Goal: Task Accomplishment & Management: Use online tool/utility

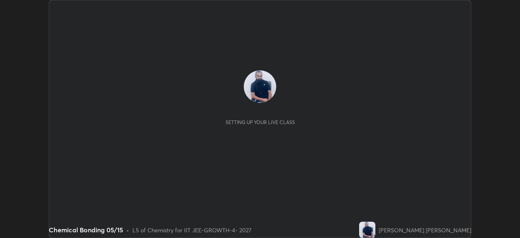
scroll to position [238, 520]
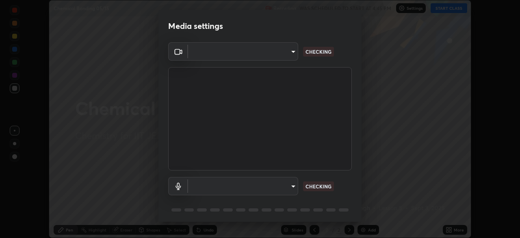
click at [276, 191] on body "Erase all Chemical Bonding 05/15 Recording WAS SCHEDULED TO START AT 4:45 PM Se…" at bounding box center [260, 119] width 520 height 238
type input "548a44a52523d2997e35a3c13491b16d14ec2e678e88aab68fdaa9d4bfa060c5"
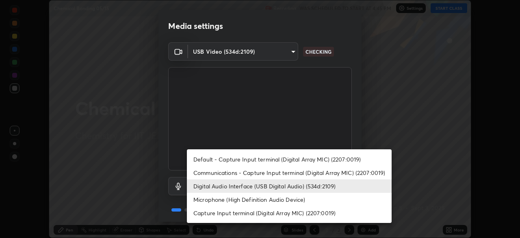
click at [269, 175] on li "Communications - Capture Input terminal (Digital Array MIC) (2207:0019)" at bounding box center [289, 172] width 205 height 13
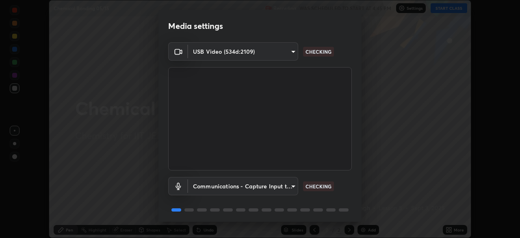
click at [268, 185] on li "Digital Audio Interface (USB Digital Audio) (534d:2109)" at bounding box center [263, 186] width 153 height 8
type input "12ac0b8a30920bf315e1911e3582112a90870c5fd350a1d8644ddc7b3b3588c1"
click at [264, 188] on body "Erase all Chemical Bonding 05/15 Recording WAS SCHEDULED TO START AT 4:45 PM Se…" at bounding box center [260, 119] width 520 height 238
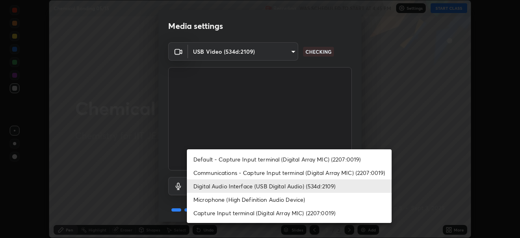
click at [294, 186] on li "Digital Audio Interface (USB Digital Audio) (534d:2109)" at bounding box center [289, 185] width 205 height 13
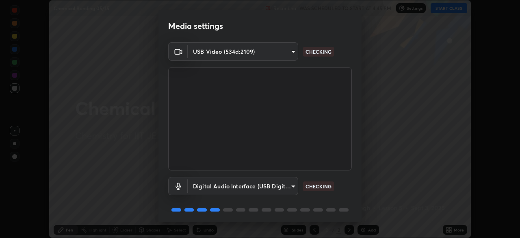
scroll to position [29, 0]
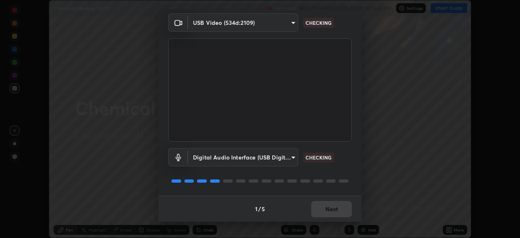
click at [331, 213] on div "1 / 5 Next" at bounding box center [259, 208] width 203 height 26
click at [334, 212] on div "1 / 5 Next" at bounding box center [259, 208] width 203 height 26
click at [334, 208] on div "1 / 5 Next" at bounding box center [259, 208] width 203 height 26
click at [334, 207] on div "1 / 5 Next" at bounding box center [259, 208] width 203 height 26
click at [334, 209] on div "1 / 5 Next" at bounding box center [259, 208] width 203 height 26
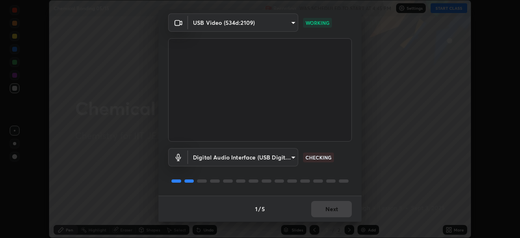
click at [334, 210] on div "1 / 5 Next" at bounding box center [259, 208] width 203 height 26
click at [335, 212] on div "1 / 5 Next" at bounding box center [259, 208] width 203 height 26
click at [335, 209] on div "1 / 5 Next" at bounding box center [259, 208] width 203 height 26
click at [336, 206] on div "1 / 5 Next" at bounding box center [259, 208] width 203 height 26
click at [336, 205] on button "Next" at bounding box center [331, 209] width 41 height 16
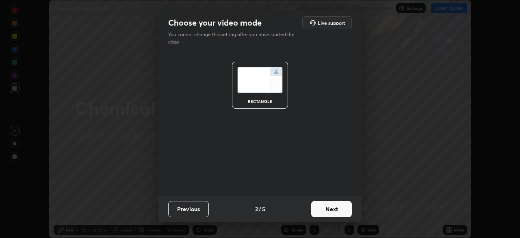
scroll to position [0, 0]
click at [336, 203] on button "Next" at bounding box center [331, 209] width 41 height 16
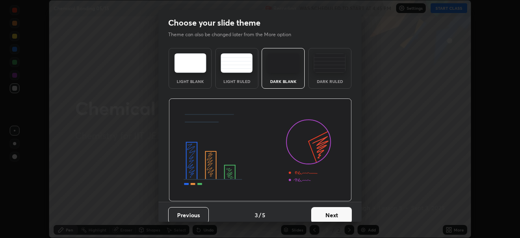
click at [340, 207] on button "Next" at bounding box center [331, 215] width 41 height 16
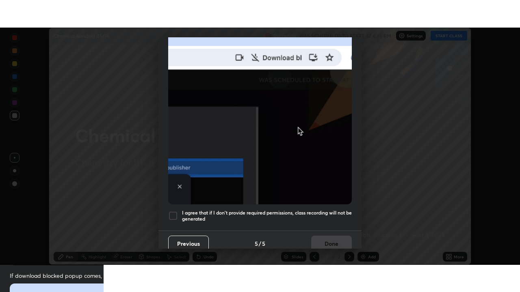
scroll to position [194, 0]
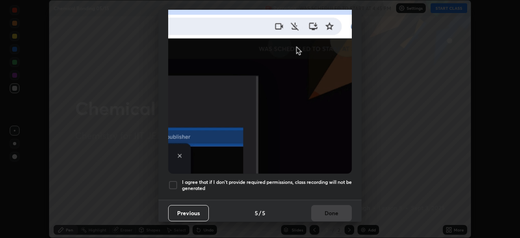
click at [173, 180] on div at bounding box center [173, 185] width 10 height 10
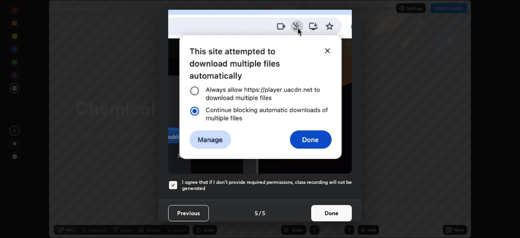
click at [327, 214] on button "Done" at bounding box center [331, 213] width 41 height 16
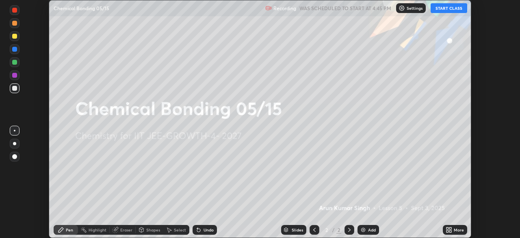
click at [456, 225] on div "More" at bounding box center [455, 230] width 24 height 10
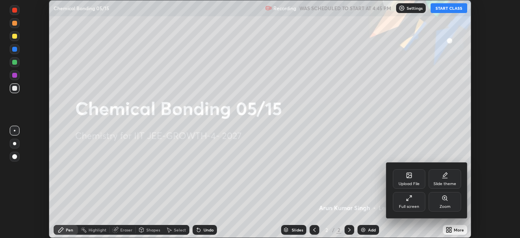
click at [422, 204] on div "Full screen" at bounding box center [409, 201] width 32 height 19
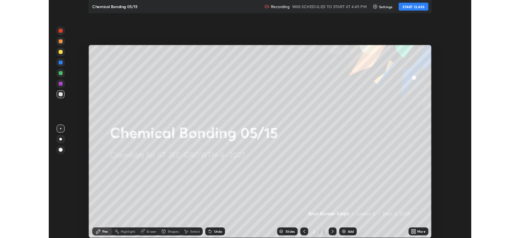
scroll to position [292, 520]
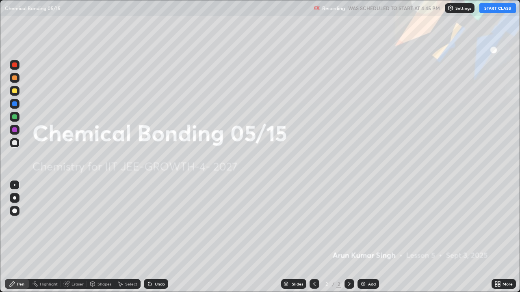
click at [499, 12] on button "START CLASS" at bounding box center [497, 8] width 37 height 10
click at [362, 237] on img at bounding box center [363, 284] width 6 height 6
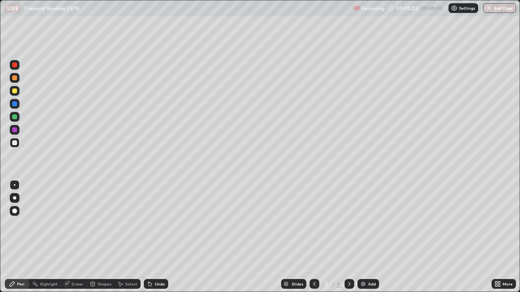
click at [362, 237] on img at bounding box center [363, 284] width 6 height 6
click at [363, 237] on img at bounding box center [363, 284] width 6 height 6
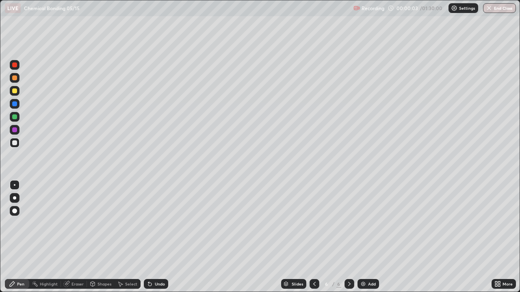
click at [363, 237] on img at bounding box center [363, 284] width 6 height 6
click at [364, 237] on img at bounding box center [363, 284] width 6 height 6
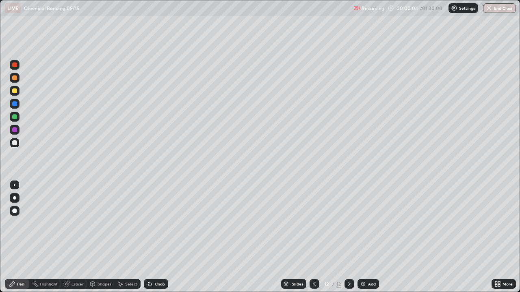
click at [364, 237] on img at bounding box center [363, 284] width 6 height 6
click at [365, 237] on img at bounding box center [363, 284] width 6 height 6
click at [364, 237] on img at bounding box center [363, 284] width 6 height 6
click at [313, 237] on icon at bounding box center [314, 284] width 6 height 6
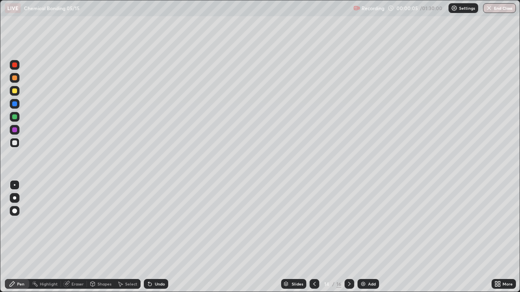
click at [313, 237] on icon at bounding box center [314, 284] width 6 height 6
click at [312, 237] on icon at bounding box center [314, 284] width 6 height 6
click at [314, 237] on icon at bounding box center [314, 284] width 6 height 6
click at [313, 237] on icon at bounding box center [314, 284] width 6 height 6
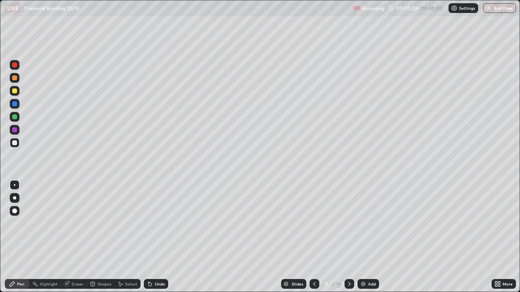
click at [314, 237] on icon at bounding box center [314, 284] width 6 height 6
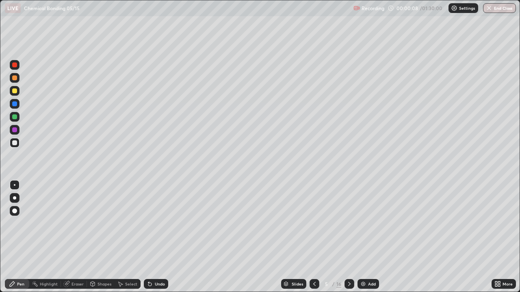
click at [315, 237] on icon at bounding box center [314, 284] width 6 height 6
click at [313, 237] on icon at bounding box center [314, 284] width 6 height 6
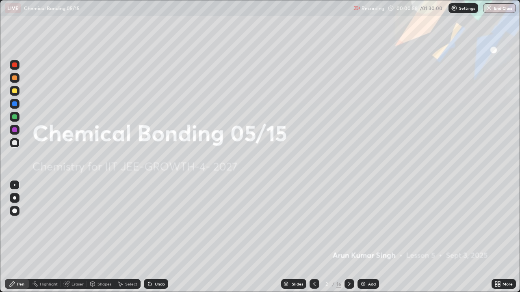
click at [348, 237] on icon at bounding box center [349, 284] width 6 height 6
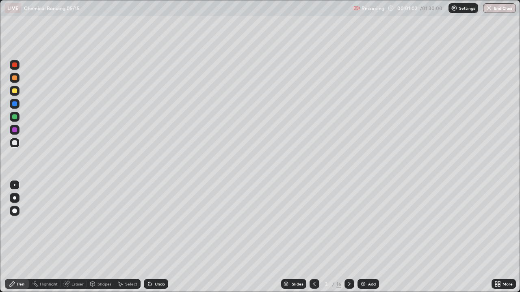
click at [158, 237] on div "Undo" at bounding box center [160, 284] width 10 height 4
click at [15, 197] on div at bounding box center [14, 198] width 3 height 3
click at [153, 237] on div "Undo" at bounding box center [156, 284] width 24 height 10
click at [15, 91] on div at bounding box center [14, 91] width 5 height 5
click at [15, 104] on div at bounding box center [14, 104] width 5 height 5
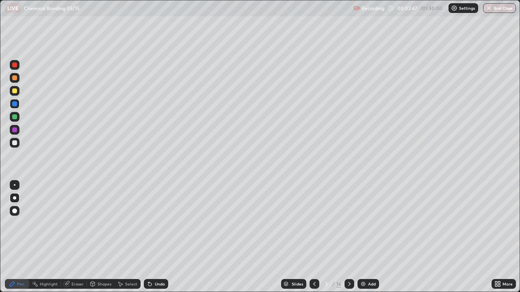
click at [161, 237] on div "Undo" at bounding box center [160, 284] width 10 height 4
click at [15, 146] on div at bounding box center [15, 143] width 10 height 10
click at [157, 237] on div "Undo" at bounding box center [160, 284] width 10 height 4
click at [17, 104] on div at bounding box center [15, 104] width 10 height 10
click at [344, 237] on div at bounding box center [349, 284] width 10 height 10
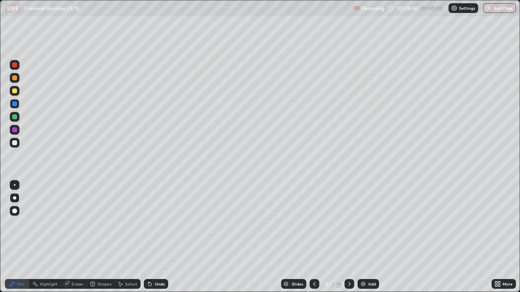
click at [15, 146] on div at bounding box center [15, 143] width 10 height 10
click at [148, 237] on icon at bounding box center [148, 282] width 1 height 1
click at [152, 237] on div "Undo" at bounding box center [156, 284] width 24 height 10
click at [155, 237] on div "Undo" at bounding box center [160, 284] width 10 height 4
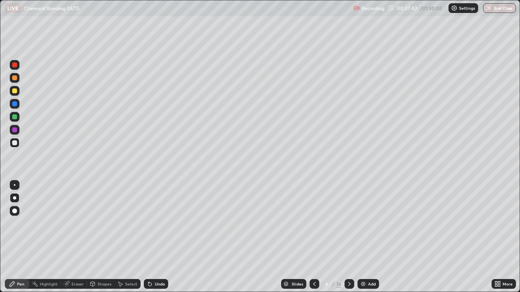
click at [15, 91] on div at bounding box center [14, 91] width 5 height 5
click at [13, 105] on div at bounding box center [14, 104] width 5 height 5
click at [15, 143] on div at bounding box center [14, 142] width 5 height 5
click at [163, 237] on div "Undo" at bounding box center [160, 284] width 10 height 4
click at [15, 119] on div at bounding box center [14, 116] width 5 height 5
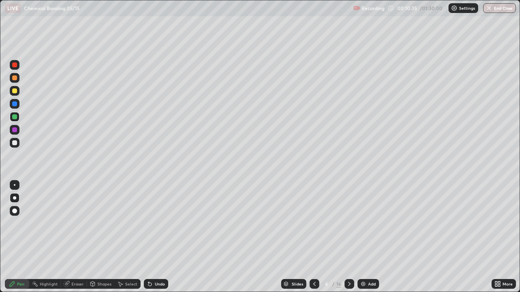
click at [157, 237] on div "Undo" at bounding box center [160, 284] width 10 height 4
click at [15, 142] on div at bounding box center [14, 142] width 5 height 5
click at [158, 237] on div "Undo" at bounding box center [160, 284] width 10 height 4
click at [157, 237] on div "Undo" at bounding box center [156, 284] width 24 height 10
click at [155, 237] on div "Undo" at bounding box center [160, 284] width 10 height 4
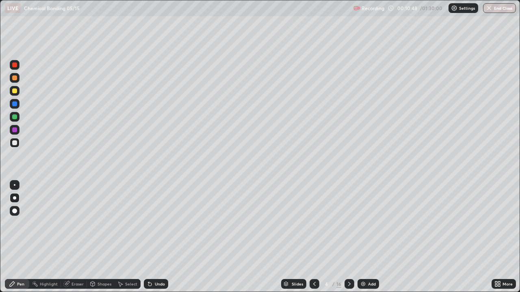
click at [158, 237] on div "Undo" at bounding box center [160, 284] width 10 height 4
click at [16, 104] on div at bounding box center [14, 104] width 5 height 5
click at [16, 142] on div at bounding box center [14, 142] width 5 height 5
click at [74, 237] on div "Eraser" at bounding box center [77, 284] width 12 height 4
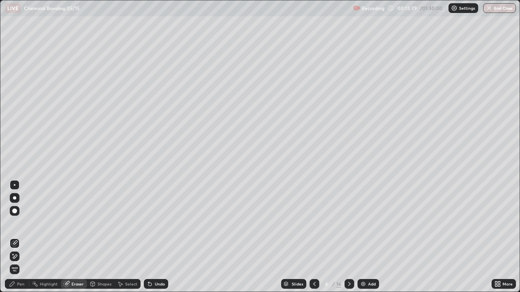
click at [17, 237] on div "Pen" at bounding box center [20, 284] width 7 height 4
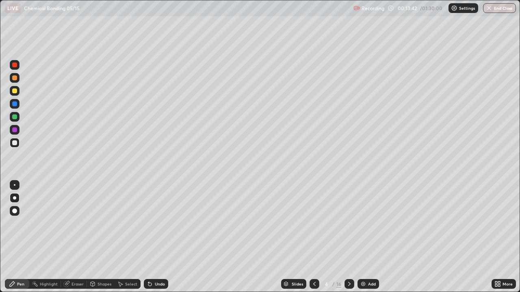
click at [17, 92] on div at bounding box center [14, 91] width 5 height 5
click at [12, 143] on div at bounding box center [14, 142] width 5 height 5
click at [15, 117] on div at bounding box center [14, 116] width 5 height 5
click at [12, 143] on div at bounding box center [15, 143] width 10 height 10
click at [348, 237] on icon at bounding box center [349, 284] width 6 height 6
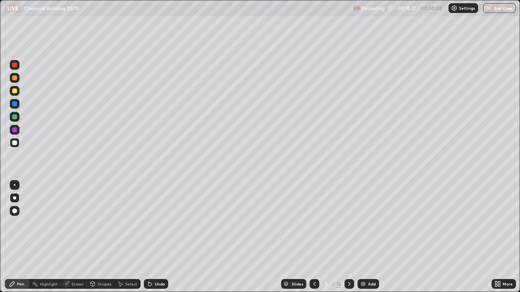
click at [155, 237] on div "Undo" at bounding box center [160, 284] width 10 height 4
click at [156, 237] on div "Undo" at bounding box center [160, 284] width 10 height 4
click at [16, 104] on div at bounding box center [14, 104] width 5 height 5
click at [15, 144] on div at bounding box center [14, 142] width 5 height 5
click at [155, 237] on div "Undo" at bounding box center [160, 284] width 10 height 4
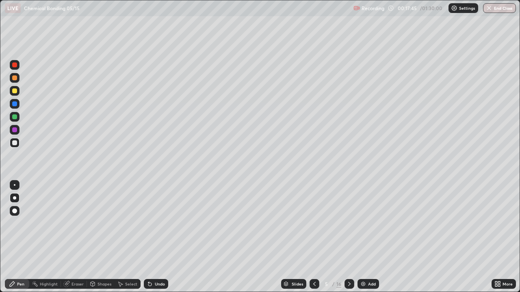
click at [157, 237] on div "Undo" at bounding box center [160, 284] width 10 height 4
click at [155, 237] on div "Undo" at bounding box center [160, 284] width 10 height 4
click at [159, 237] on div "Undo" at bounding box center [160, 284] width 10 height 4
click at [160, 237] on div "Undo" at bounding box center [160, 284] width 10 height 4
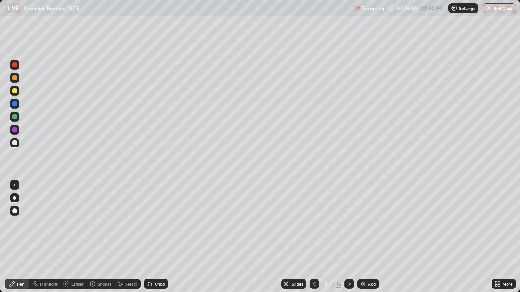
click at [155, 237] on div "Undo" at bounding box center [160, 284] width 10 height 4
click at [16, 103] on div at bounding box center [14, 104] width 5 height 5
click at [14, 142] on div at bounding box center [14, 142] width 5 height 5
click at [15, 104] on div at bounding box center [14, 104] width 5 height 5
click at [158, 237] on div "Undo" at bounding box center [160, 284] width 10 height 4
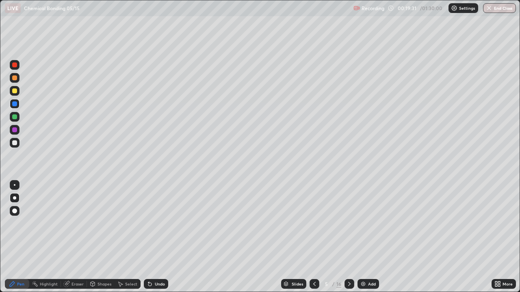
click at [16, 104] on div at bounding box center [14, 104] width 5 height 5
click at [19, 143] on div at bounding box center [15, 143] width 10 height 10
click at [348, 237] on icon at bounding box center [349, 284] width 6 height 6
click at [156, 237] on div "Undo" at bounding box center [156, 284] width 24 height 10
click at [159, 237] on div "Undo" at bounding box center [160, 284] width 10 height 4
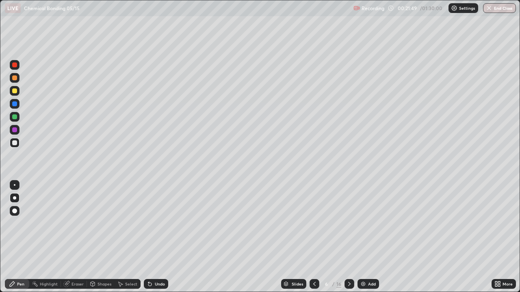
click at [160, 237] on div "Undo" at bounding box center [156, 284] width 24 height 10
click at [15, 103] on div at bounding box center [14, 104] width 5 height 5
click at [15, 139] on div at bounding box center [15, 143] width 10 height 10
click at [15, 104] on div at bounding box center [14, 104] width 5 height 5
click at [16, 144] on div at bounding box center [14, 142] width 5 height 5
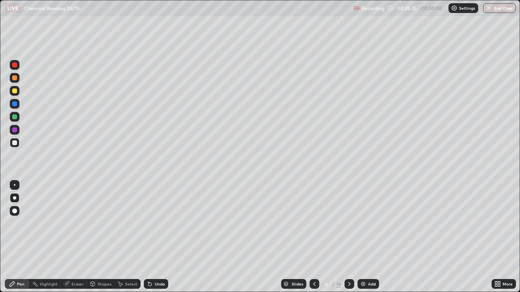
click at [155, 237] on div "Undo" at bounding box center [160, 284] width 10 height 4
click at [155, 237] on div "Undo" at bounding box center [156, 284] width 24 height 10
click at [155, 237] on div "Undo" at bounding box center [160, 284] width 10 height 4
click at [155, 237] on div "Undo" at bounding box center [156, 284] width 24 height 10
click at [150, 237] on icon at bounding box center [149, 284] width 3 height 3
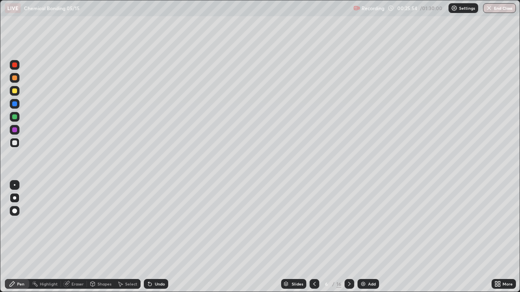
click at [149, 237] on icon at bounding box center [149, 284] width 3 height 3
click at [148, 237] on icon at bounding box center [148, 282] width 1 height 1
click at [152, 237] on div "Undo" at bounding box center [156, 284] width 24 height 10
click at [158, 237] on div "Undo" at bounding box center [160, 284] width 10 height 4
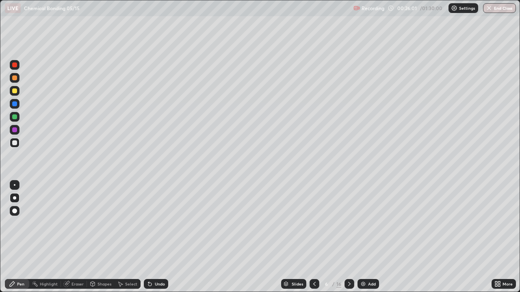
click at [157, 237] on div "Undo" at bounding box center [160, 284] width 10 height 4
click at [155, 237] on div "Undo" at bounding box center [160, 284] width 10 height 4
click at [151, 237] on icon at bounding box center [150, 284] width 6 height 6
click at [151, 237] on div "Undo" at bounding box center [156, 284] width 24 height 10
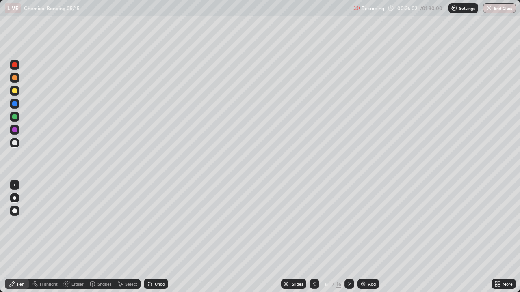
click at [151, 237] on div "Undo" at bounding box center [156, 284] width 24 height 10
click at [150, 237] on div "Undo" at bounding box center [156, 284] width 24 height 10
click at [14, 104] on div at bounding box center [14, 104] width 5 height 5
click at [155, 237] on div "Undo" at bounding box center [156, 284] width 24 height 10
click at [13, 143] on div at bounding box center [14, 142] width 5 height 5
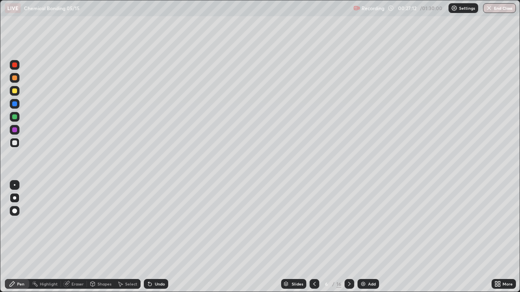
click at [156, 237] on div "Undo" at bounding box center [160, 284] width 10 height 4
click at [11, 102] on div at bounding box center [15, 104] width 10 height 10
click at [15, 119] on div at bounding box center [14, 116] width 5 height 5
click at [13, 144] on div at bounding box center [14, 142] width 5 height 5
click at [16, 143] on div at bounding box center [14, 142] width 5 height 5
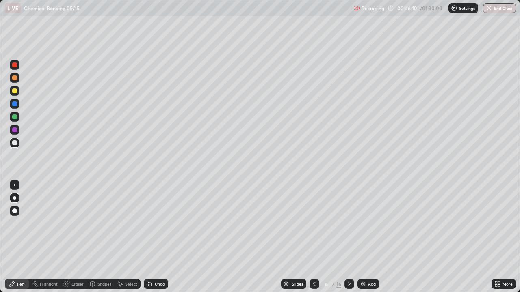
click at [13, 143] on div at bounding box center [14, 142] width 5 height 5
click at [351, 237] on div at bounding box center [349, 284] width 10 height 10
click at [14, 105] on div at bounding box center [14, 104] width 5 height 5
click at [16, 143] on div at bounding box center [14, 142] width 5 height 5
click at [14, 106] on div at bounding box center [14, 104] width 5 height 5
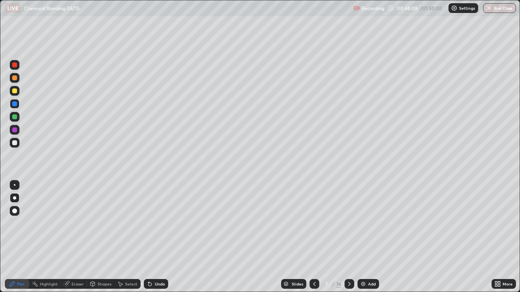
click at [8, 147] on div at bounding box center [14, 142] width 13 height 13
click at [14, 104] on div at bounding box center [14, 104] width 5 height 5
click at [15, 73] on div at bounding box center [15, 78] width 10 height 10
click at [151, 237] on icon at bounding box center [150, 284] width 6 height 6
click at [11, 116] on div at bounding box center [15, 117] width 10 height 10
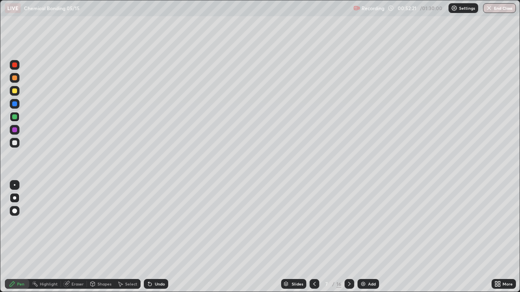
click at [13, 80] on div at bounding box center [14, 78] width 5 height 5
click at [348, 237] on icon at bounding box center [349, 284] width 6 height 6
click at [15, 143] on div at bounding box center [14, 142] width 5 height 5
click at [17, 103] on div at bounding box center [14, 104] width 5 height 5
click at [16, 92] on div at bounding box center [14, 91] width 5 height 5
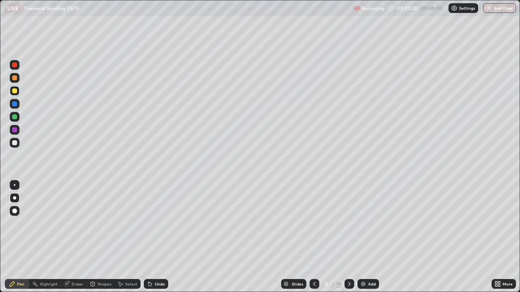
click at [15, 143] on div at bounding box center [14, 142] width 5 height 5
click at [159, 237] on div "Undo" at bounding box center [160, 284] width 10 height 4
click at [155, 237] on div "Undo" at bounding box center [160, 284] width 10 height 4
click at [14, 104] on div at bounding box center [14, 104] width 5 height 5
click at [155, 237] on div "Undo" at bounding box center [160, 284] width 10 height 4
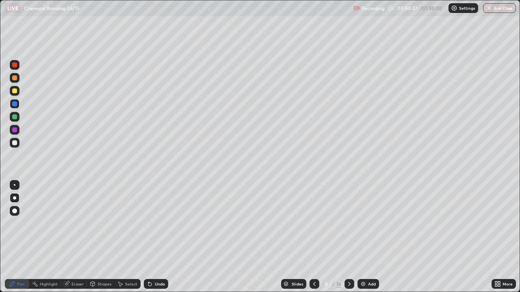
click at [15, 91] on div at bounding box center [14, 91] width 5 height 5
click at [14, 185] on div at bounding box center [15, 185] width 2 height 2
click at [76, 237] on div "Eraser" at bounding box center [77, 284] width 12 height 4
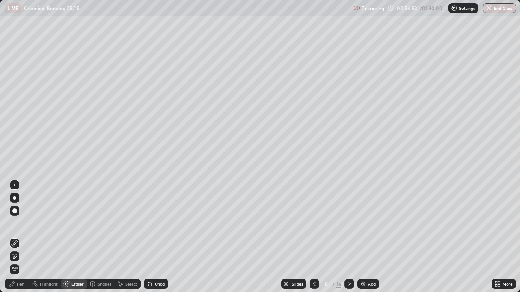
click at [20, 237] on div "Pen" at bounding box center [20, 284] width 7 height 4
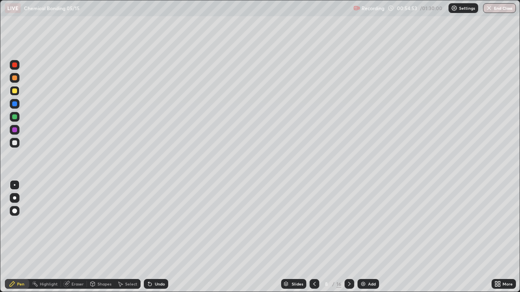
click at [18, 105] on div at bounding box center [15, 104] width 10 height 10
click at [11, 143] on div at bounding box center [15, 143] width 10 height 10
click at [157, 237] on div "Undo" at bounding box center [160, 284] width 10 height 4
click at [14, 94] on div at bounding box center [15, 91] width 10 height 10
click at [15, 104] on div at bounding box center [14, 104] width 5 height 5
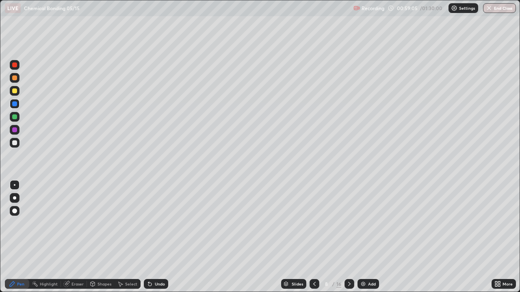
click at [349, 237] on icon at bounding box center [349, 284] width 6 height 6
click at [12, 142] on div at bounding box center [14, 142] width 5 height 5
click at [14, 198] on div at bounding box center [14, 198] width 3 height 3
click at [77, 237] on div "Eraser" at bounding box center [74, 284] width 26 height 10
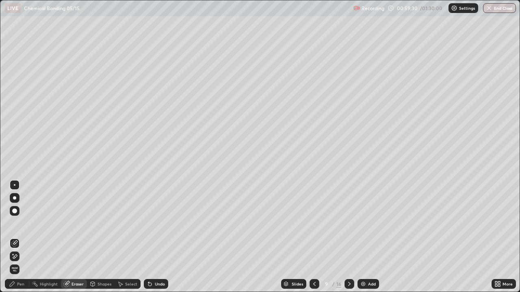
click at [14, 237] on icon at bounding box center [12, 284] width 6 height 6
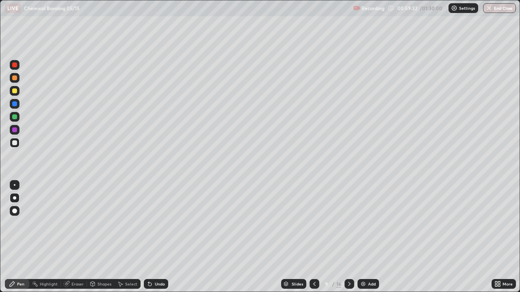
click at [15, 102] on div at bounding box center [14, 104] width 5 height 5
click at [16, 118] on div at bounding box center [14, 116] width 5 height 5
click at [15, 145] on div at bounding box center [14, 142] width 5 height 5
click at [18, 92] on div at bounding box center [15, 91] width 10 height 10
click at [15, 143] on div at bounding box center [14, 142] width 5 height 5
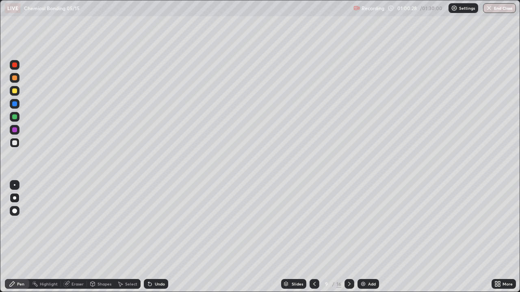
click at [13, 103] on div at bounding box center [14, 104] width 5 height 5
click at [12, 144] on div at bounding box center [14, 142] width 5 height 5
click at [15, 90] on div at bounding box center [14, 91] width 5 height 5
click at [14, 106] on div at bounding box center [14, 104] width 5 height 5
click at [15, 185] on div at bounding box center [15, 185] width 2 height 2
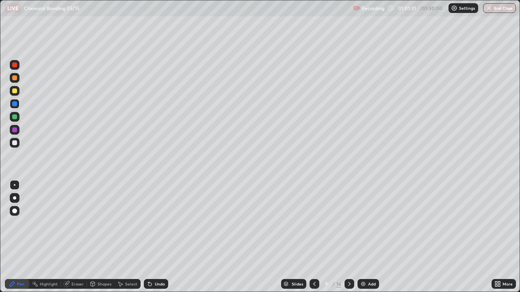
click at [13, 144] on div at bounding box center [14, 142] width 5 height 5
click at [13, 143] on div at bounding box center [14, 142] width 5 height 5
click at [15, 198] on div at bounding box center [14, 198] width 3 height 3
click at [16, 91] on div at bounding box center [14, 91] width 5 height 5
click at [16, 144] on div at bounding box center [14, 142] width 5 height 5
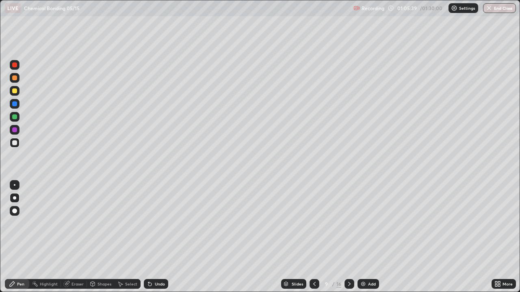
click at [15, 199] on div at bounding box center [14, 198] width 3 height 3
click at [348, 237] on icon at bounding box center [349, 284] width 6 height 6
click at [15, 198] on div at bounding box center [14, 198] width 3 height 3
click at [15, 102] on div at bounding box center [14, 104] width 5 height 5
click at [15, 143] on div at bounding box center [14, 142] width 5 height 5
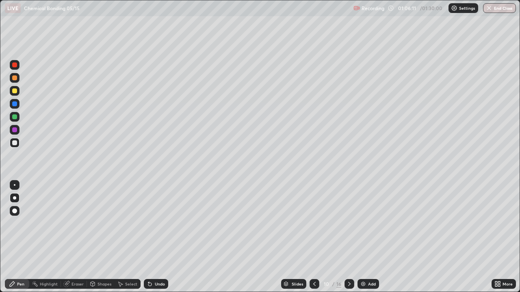
click at [158, 237] on div "Undo" at bounding box center [160, 284] width 10 height 4
click at [15, 115] on div at bounding box center [14, 116] width 5 height 5
click at [160, 237] on div "Undo" at bounding box center [156, 284] width 24 height 10
click at [161, 237] on div "Undo" at bounding box center [156, 284] width 24 height 10
click at [16, 103] on div at bounding box center [14, 104] width 5 height 5
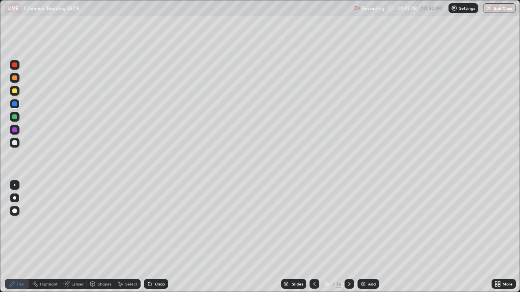
click at [16, 143] on div at bounding box center [14, 142] width 5 height 5
click at [155, 237] on div "Undo" at bounding box center [160, 284] width 10 height 4
click at [152, 237] on div "Undo" at bounding box center [156, 284] width 24 height 10
click at [158, 237] on div "Undo" at bounding box center [160, 284] width 10 height 4
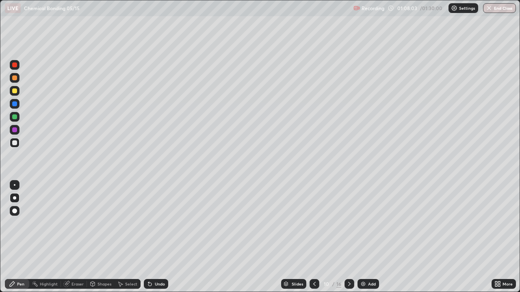
click at [155, 237] on div "Undo" at bounding box center [160, 284] width 10 height 4
click at [159, 237] on div "Undo" at bounding box center [160, 284] width 10 height 4
click at [155, 237] on div "Undo" at bounding box center [160, 284] width 10 height 4
click at [149, 237] on icon at bounding box center [149, 284] width 3 height 3
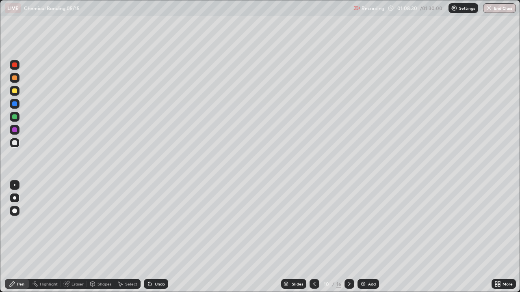
click at [153, 237] on div "Undo" at bounding box center [156, 284] width 24 height 10
click at [15, 106] on div at bounding box center [14, 104] width 5 height 5
click at [15, 144] on div at bounding box center [14, 142] width 5 height 5
click at [14, 129] on div at bounding box center [14, 129] width 5 height 5
click at [15, 143] on div at bounding box center [14, 142] width 5 height 5
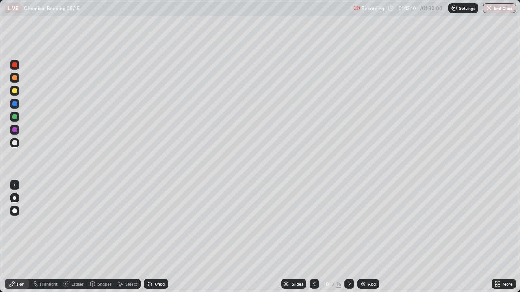
click at [348, 237] on icon at bounding box center [349, 284] width 6 height 6
click at [18, 88] on div at bounding box center [15, 91] width 10 height 10
click at [16, 104] on div at bounding box center [14, 104] width 5 height 5
click at [153, 237] on div "Undo" at bounding box center [156, 284] width 24 height 10
click at [155, 237] on div "Undo" at bounding box center [160, 284] width 10 height 4
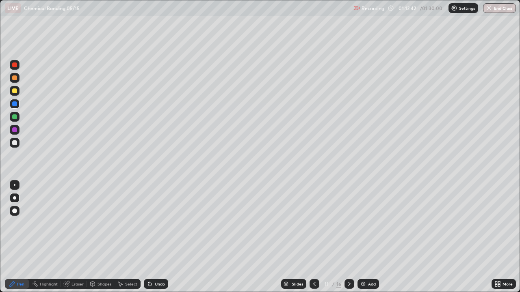
click at [17, 119] on div at bounding box center [15, 117] width 10 height 10
click at [18, 147] on div at bounding box center [15, 143] width 10 height 10
click at [150, 237] on icon at bounding box center [149, 284] width 3 height 3
click at [147, 237] on icon at bounding box center [150, 284] width 6 height 6
click at [157, 237] on div "Undo" at bounding box center [160, 284] width 10 height 4
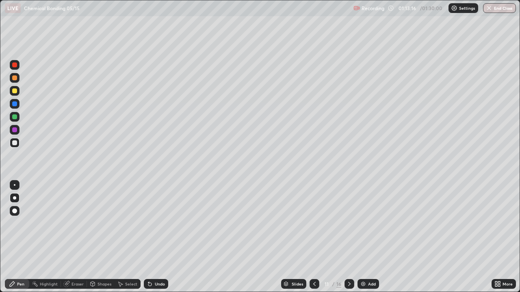
click at [155, 237] on div "Undo" at bounding box center [160, 284] width 10 height 4
click at [153, 237] on div "Undo" at bounding box center [156, 284] width 24 height 10
click at [15, 185] on div at bounding box center [15, 185] width 2 height 2
click at [14, 199] on div at bounding box center [14, 198] width 3 height 3
click at [149, 237] on icon at bounding box center [149, 284] width 3 height 3
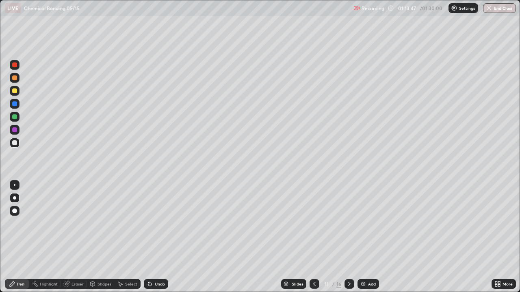
click at [13, 106] on div at bounding box center [15, 104] width 10 height 10
click at [15, 185] on div at bounding box center [15, 185] width 2 height 2
click at [14, 142] on div at bounding box center [14, 142] width 5 height 5
click at [15, 104] on div at bounding box center [14, 104] width 5 height 5
click at [18, 144] on div at bounding box center [15, 143] width 10 height 10
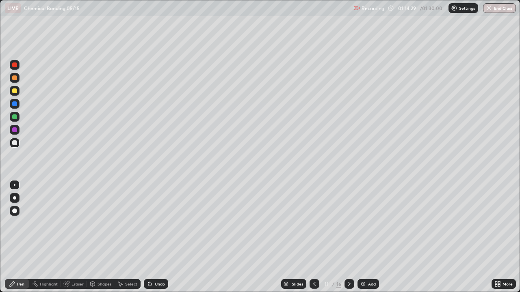
click at [160, 237] on div "Undo" at bounding box center [160, 284] width 10 height 4
click at [159, 237] on div "Undo" at bounding box center [160, 284] width 10 height 4
click at [160, 237] on div "Undo" at bounding box center [160, 284] width 10 height 4
click at [159, 237] on div "Undo" at bounding box center [160, 284] width 10 height 4
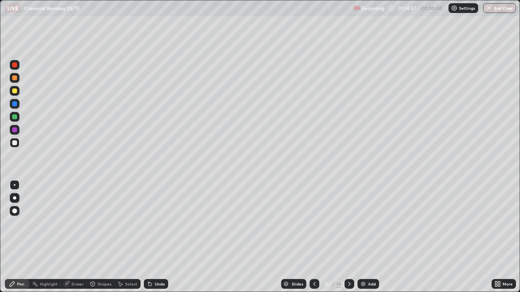
click at [14, 117] on div at bounding box center [14, 116] width 5 height 5
click at [16, 147] on div at bounding box center [15, 143] width 10 height 10
click at [16, 145] on div at bounding box center [14, 142] width 5 height 5
click at [15, 198] on div at bounding box center [14, 198] width 3 height 3
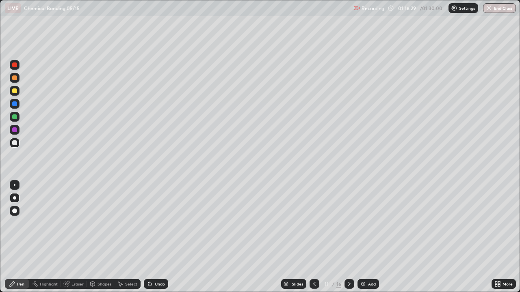
click at [15, 80] on div at bounding box center [14, 78] width 5 height 5
click at [15, 91] on div at bounding box center [14, 91] width 5 height 5
click at [349, 237] on icon at bounding box center [349, 284] width 6 height 6
click at [16, 141] on div at bounding box center [14, 142] width 5 height 5
click at [160, 237] on div "Undo" at bounding box center [160, 284] width 10 height 4
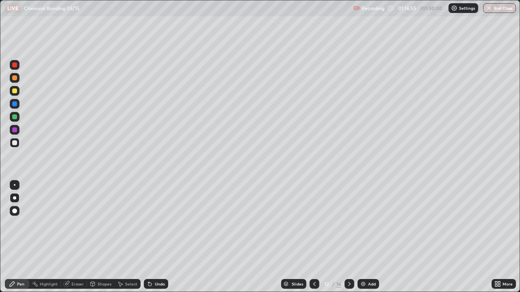
click at [13, 102] on div at bounding box center [14, 104] width 5 height 5
click at [14, 143] on div at bounding box center [14, 142] width 5 height 5
click at [158, 237] on div "Undo" at bounding box center [160, 284] width 10 height 4
click at [160, 237] on div "Undo" at bounding box center [160, 284] width 10 height 4
click at [162, 237] on div "Undo" at bounding box center [156, 284] width 24 height 10
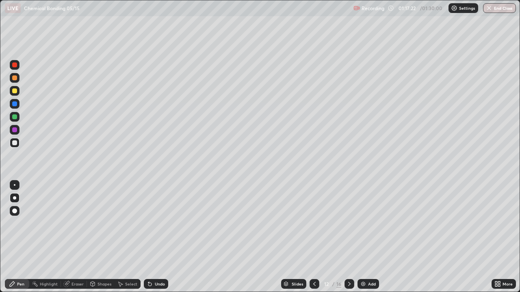
click at [14, 104] on div at bounding box center [14, 104] width 5 height 5
click at [152, 237] on icon at bounding box center [150, 284] width 6 height 6
click at [15, 143] on div at bounding box center [14, 142] width 5 height 5
click at [15, 106] on div at bounding box center [14, 104] width 5 height 5
click at [16, 90] on div at bounding box center [14, 91] width 5 height 5
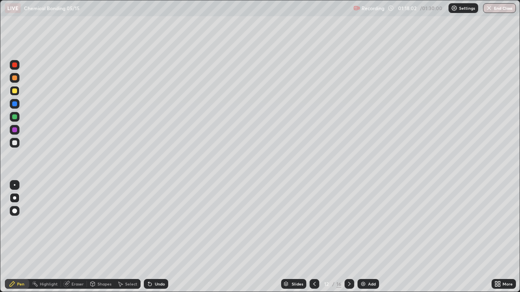
click at [158, 237] on div "Undo" at bounding box center [160, 284] width 10 height 4
click at [159, 237] on div "Undo" at bounding box center [160, 284] width 10 height 4
click at [16, 141] on div at bounding box center [14, 142] width 5 height 5
click at [17, 104] on div at bounding box center [14, 104] width 5 height 5
click at [73, 237] on div "Eraser" at bounding box center [77, 284] width 12 height 4
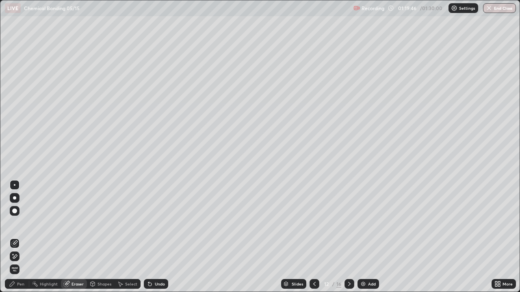
click at [15, 237] on icon at bounding box center [12, 284] width 6 height 6
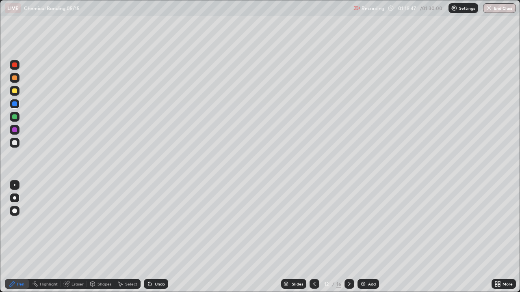
click at [16, 117] on div at bounding box center [14, 116] width 5 height 5
click at [16, 144] on div at bounding box center [14, 142] width 5 height 5
click at [16, 117] on div at bounding box center [14, 116] width 5 height 5
click at [14, 144] on div at bounding box center [14, 142] width 5 height 5
click at [15, 88] on div at bounding box center [15, 91] width 10 height 10
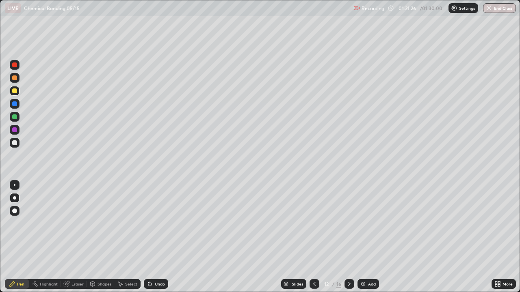
click at [16, 103] on div at bounding box center [14, 104] width 5 height 5
click at [13, 105] on div at bounding box center [14, 104] width 5 height 5
click at [150, 237] on icon at bounding box center [149, 284] width 3 height 3
click at [348, 237] on icon at bounding box center [349, 284] width 6 height 6
click at [151, 237] on icon at bounding box center [150, 284] width 6 height 6
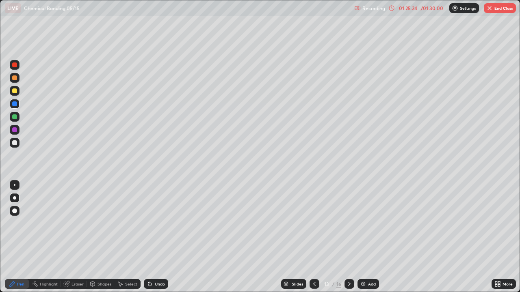
click at [160, 237] on div "Undo" at bounding box center [160, 284] width 10 height 4
click at [158, 237] on div "Undo" at bounding box center [160, 284] width 10 height 4
click at [155, 237] on div "Undo" at bounding box center [160, 284] width 10 height 4
click at [153, 237] on div "Undo" at bounding box center [156, 284] width 24 height 10
click at [504, 10] on button "End Class" at bounding box center [500, 8] width 32 height 10
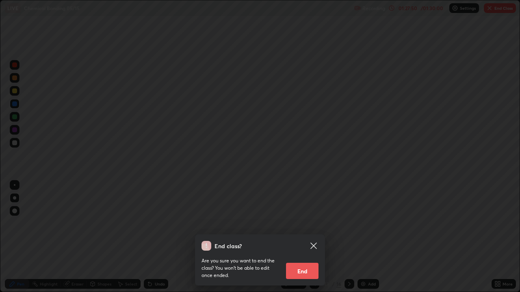
click at [301, 237] on button "End" at bounding box center [302, 271] width 32 height 16
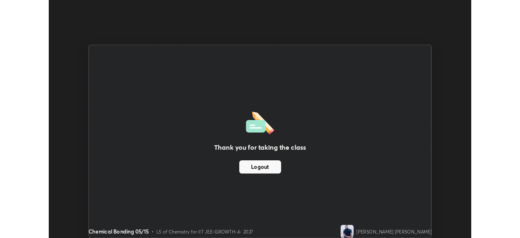
scroll to position [40363, 40081]
